Goal: Browse casually

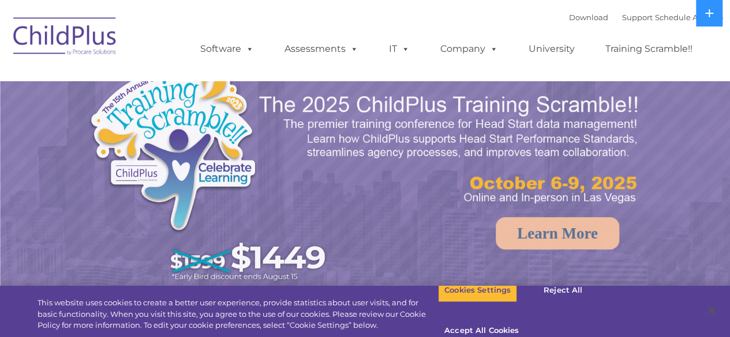
select select "MEDIUM"
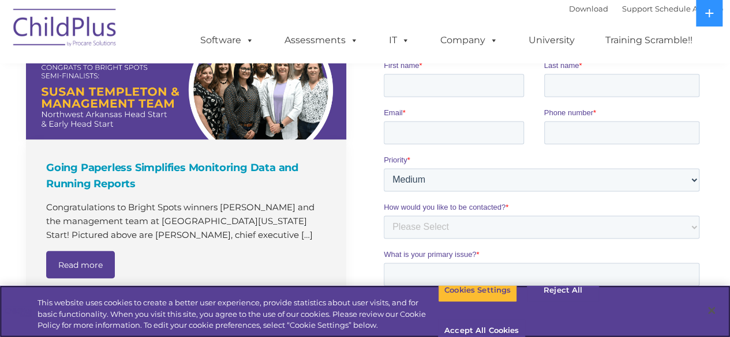
scroll to position [840, 0]
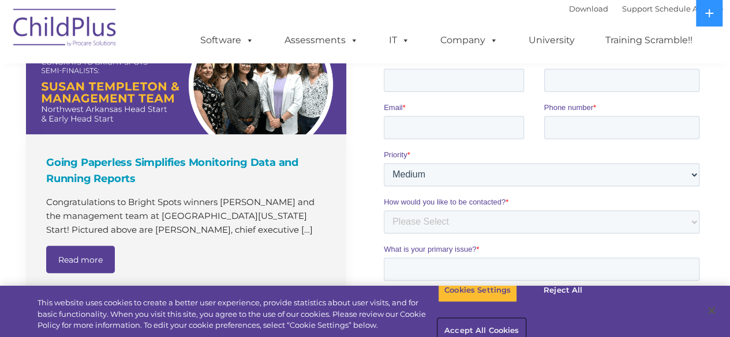
click at [525, 320] on button "Accept All Cookies" at bounding box center [481, 332] width 87 height 24
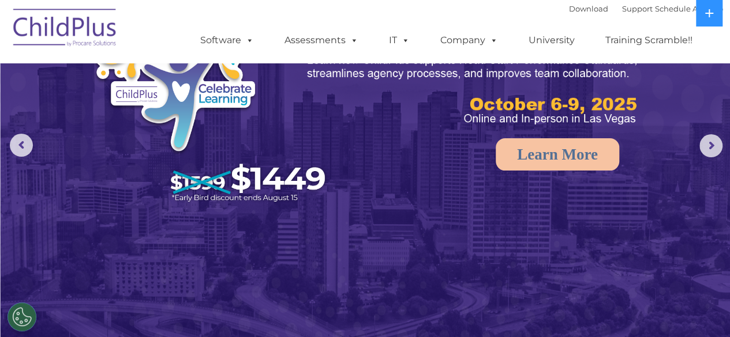
scroll to position [0, 0]
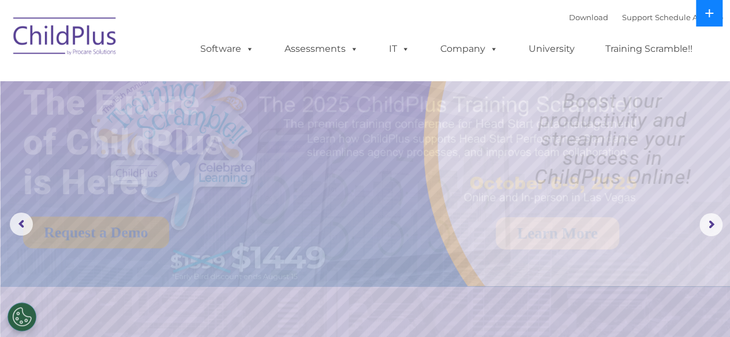
click at [708, 17] on icon at bounding box center [709, 13] width 8 height 8
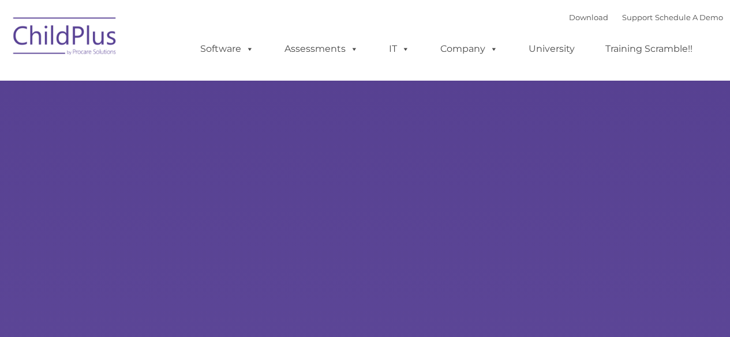
type input ""
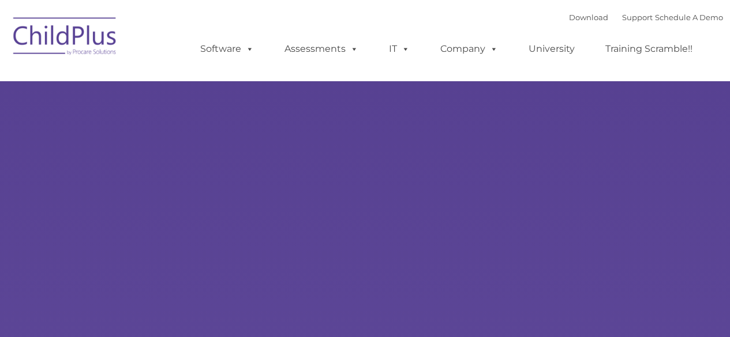
select select "MEDIUM"
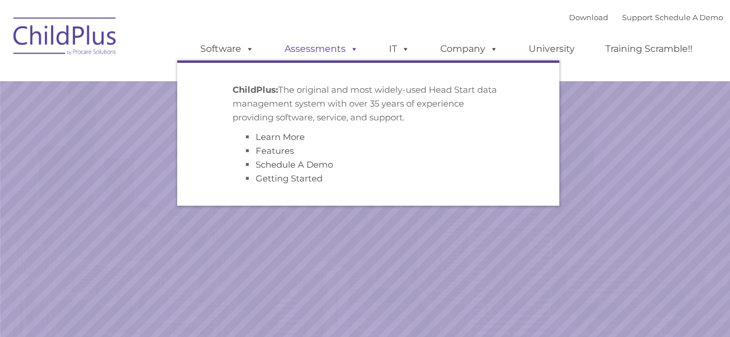
select select "MEDIUM"
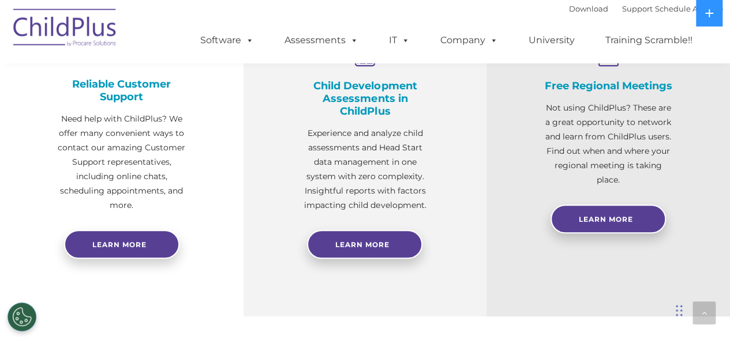
scroll to position [463, 0]
